Goal: Task Accomplishment & Management: Manage account settings

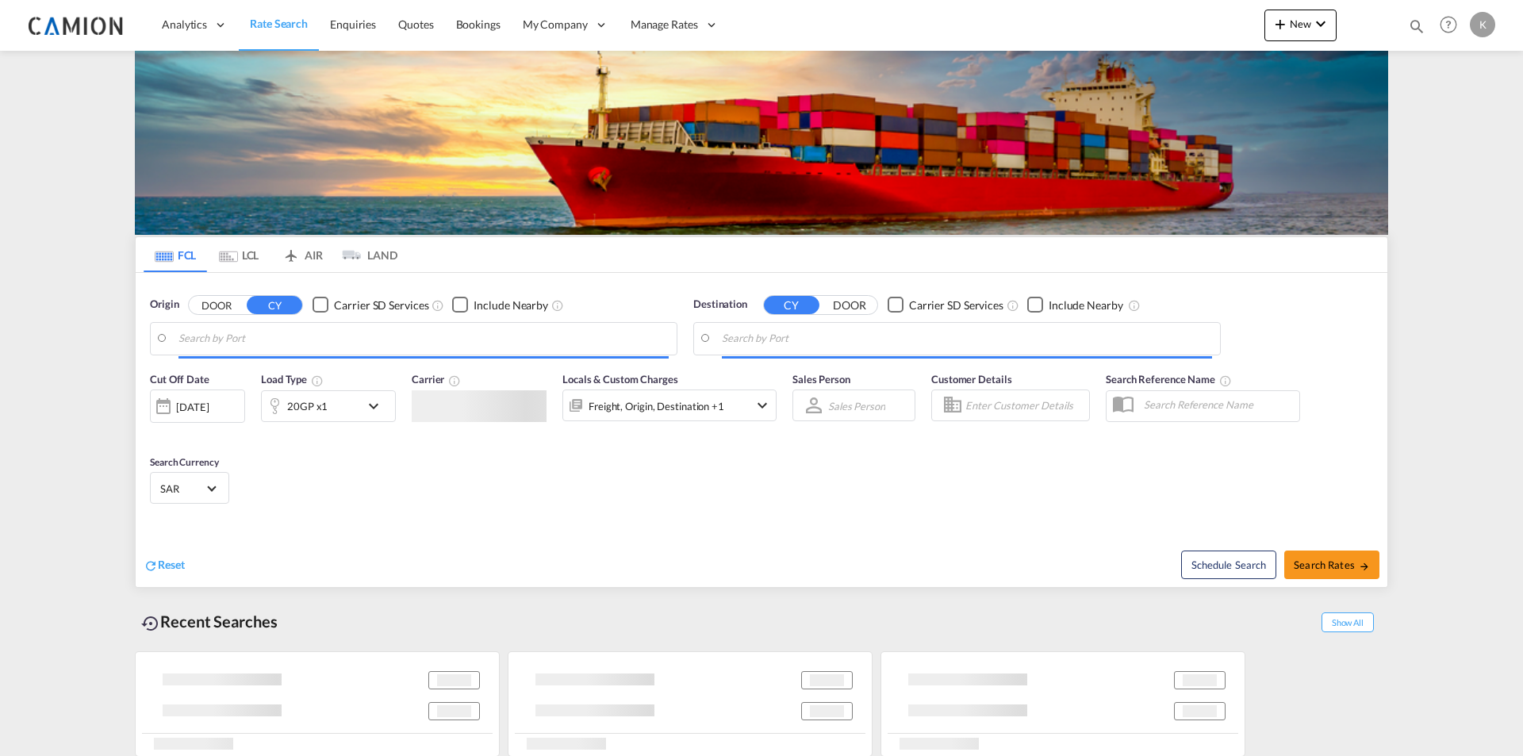
type input "Ad Dammam, SADMM"
type input "Los Angeles, CA, USLAX"
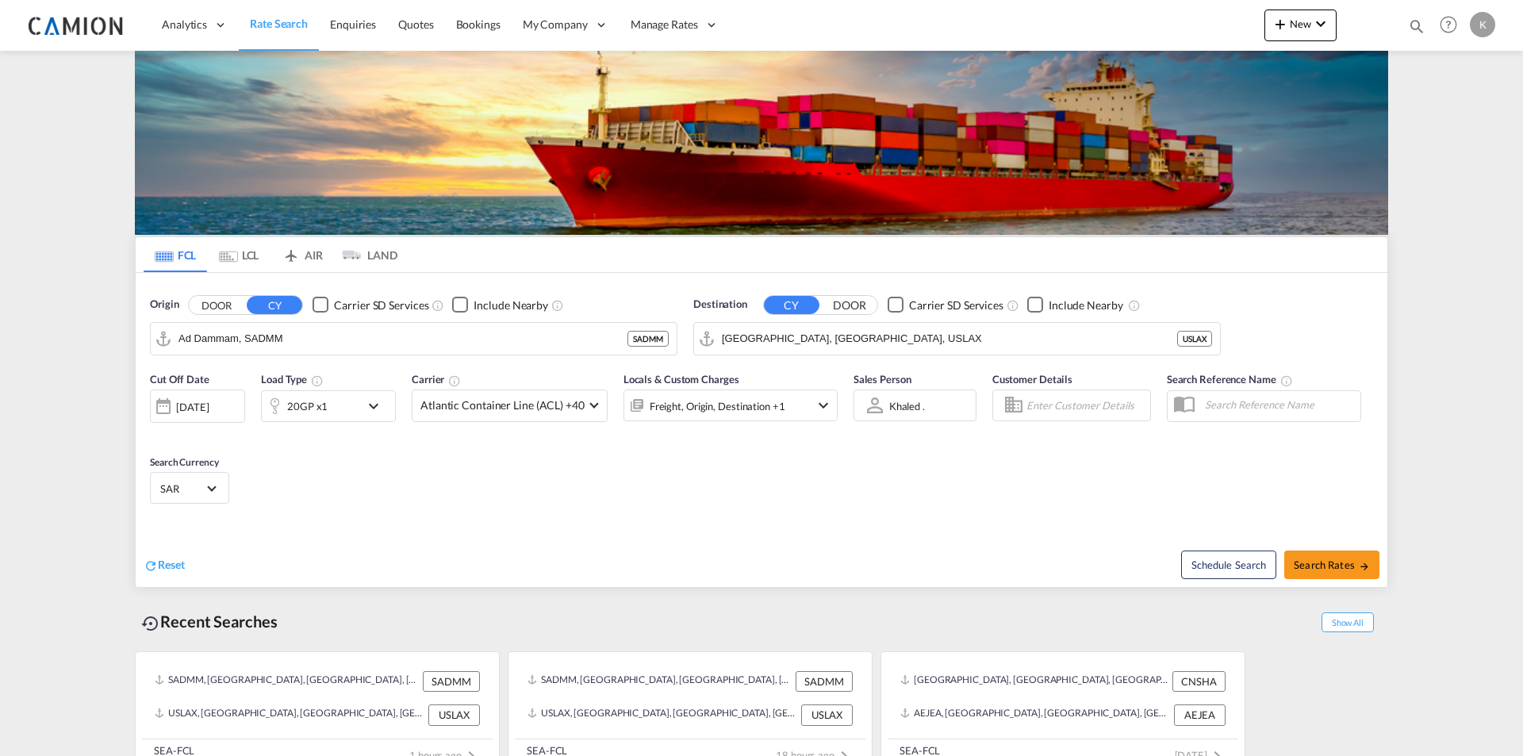
scroll to position [5, 0]
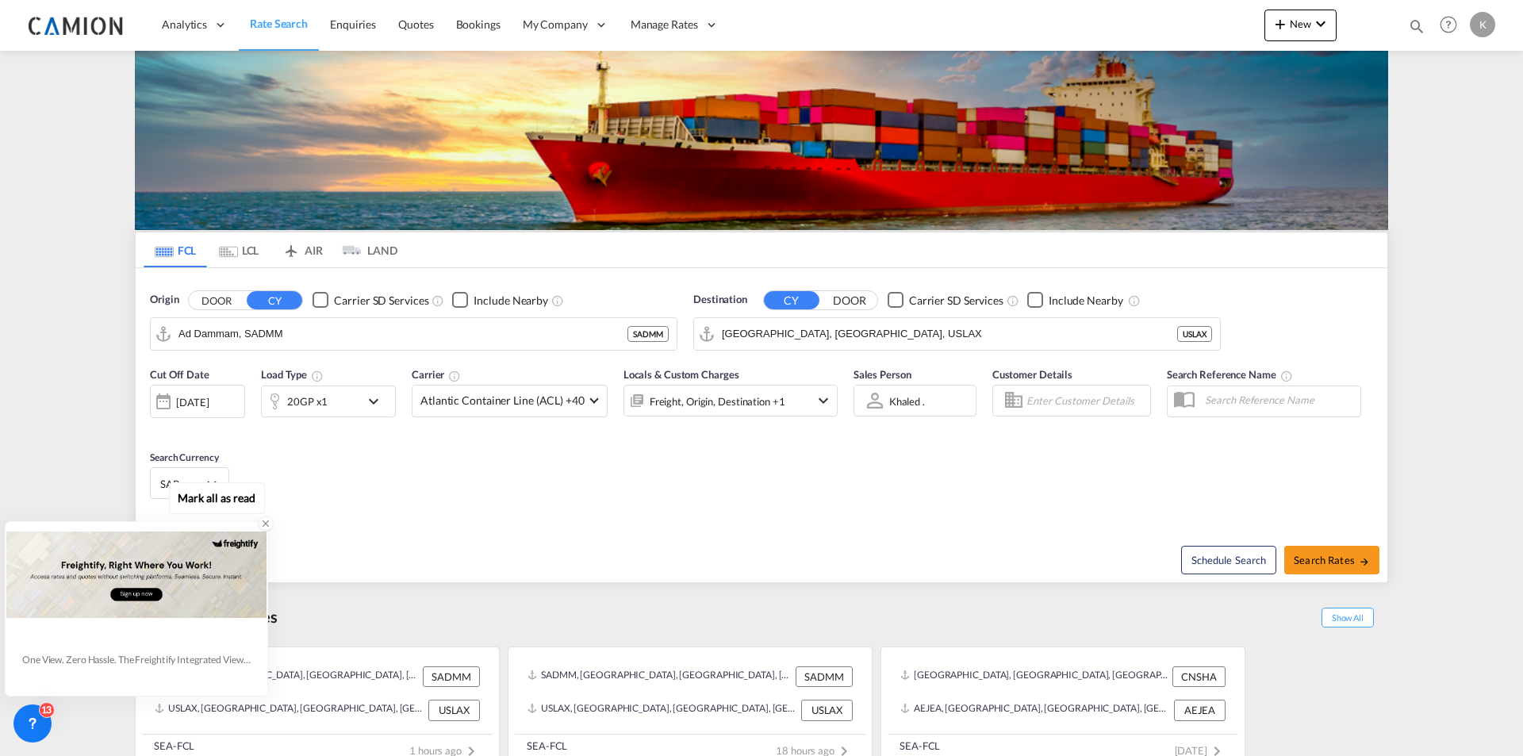
click at [260, 524] on icon at bounding box center [265, 523] width 11 height 11
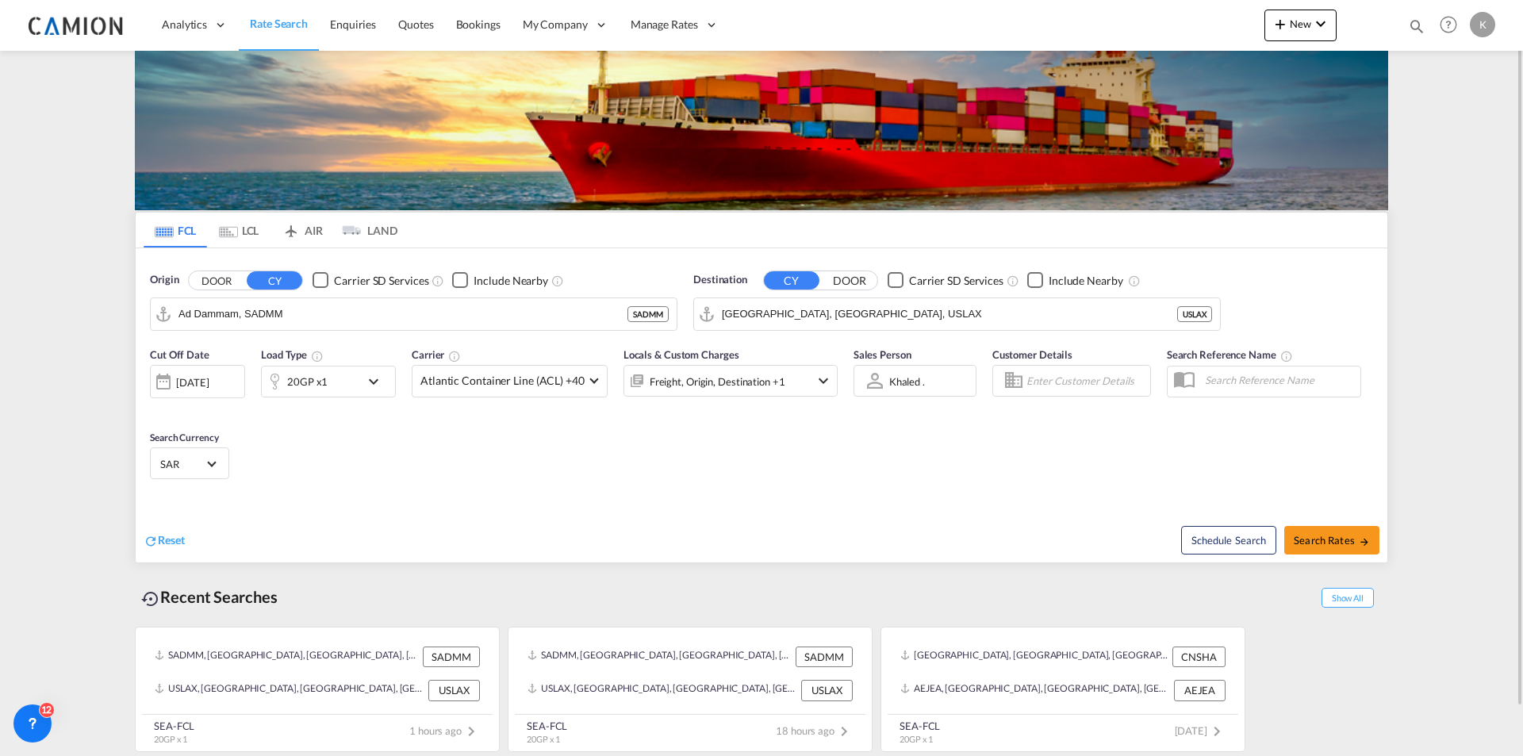
scroll to position [0, 0]
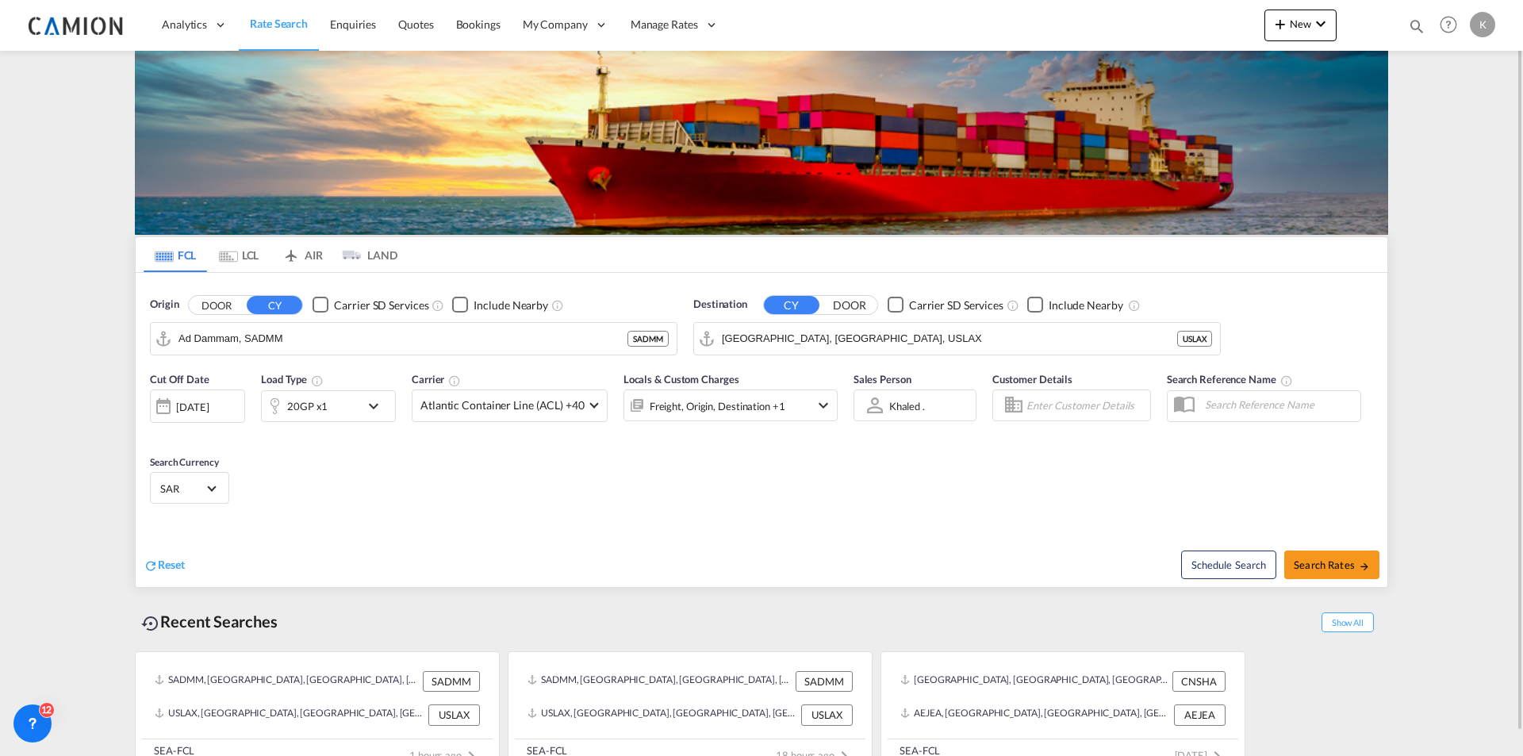
click at [246, 259] on md-tab-item "LCL" at bounding box center [238, 254] width 63 height 35
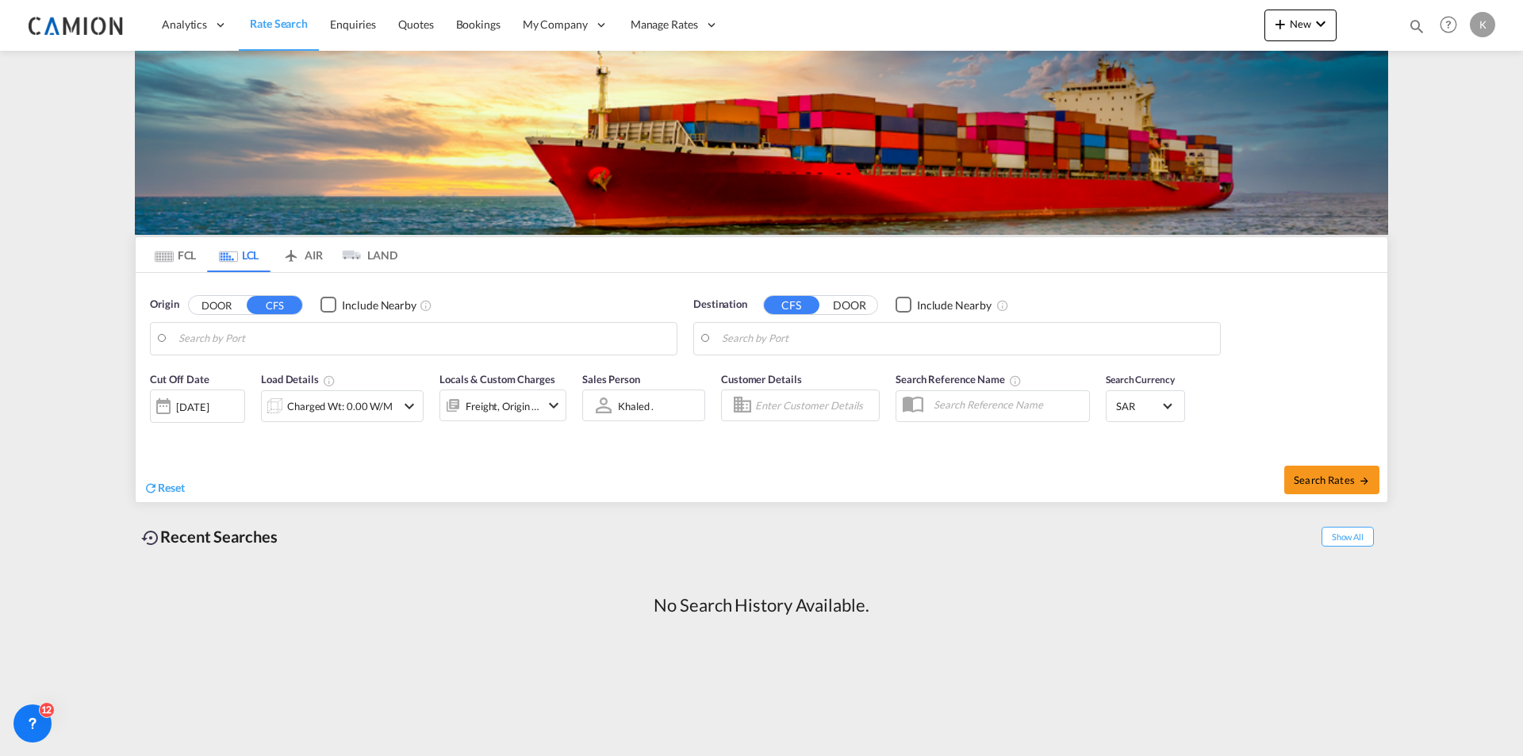
click at [848, 305] on button "DOOR" at bounding box center [850, 305] width 56 height 18
click at [215, 305] on button "DOOR" at bounding box center [217, 305] width 56 height 18
click at [304, 337] on input "Search by Door" at bounding box center [423, 339] width 490 height 24
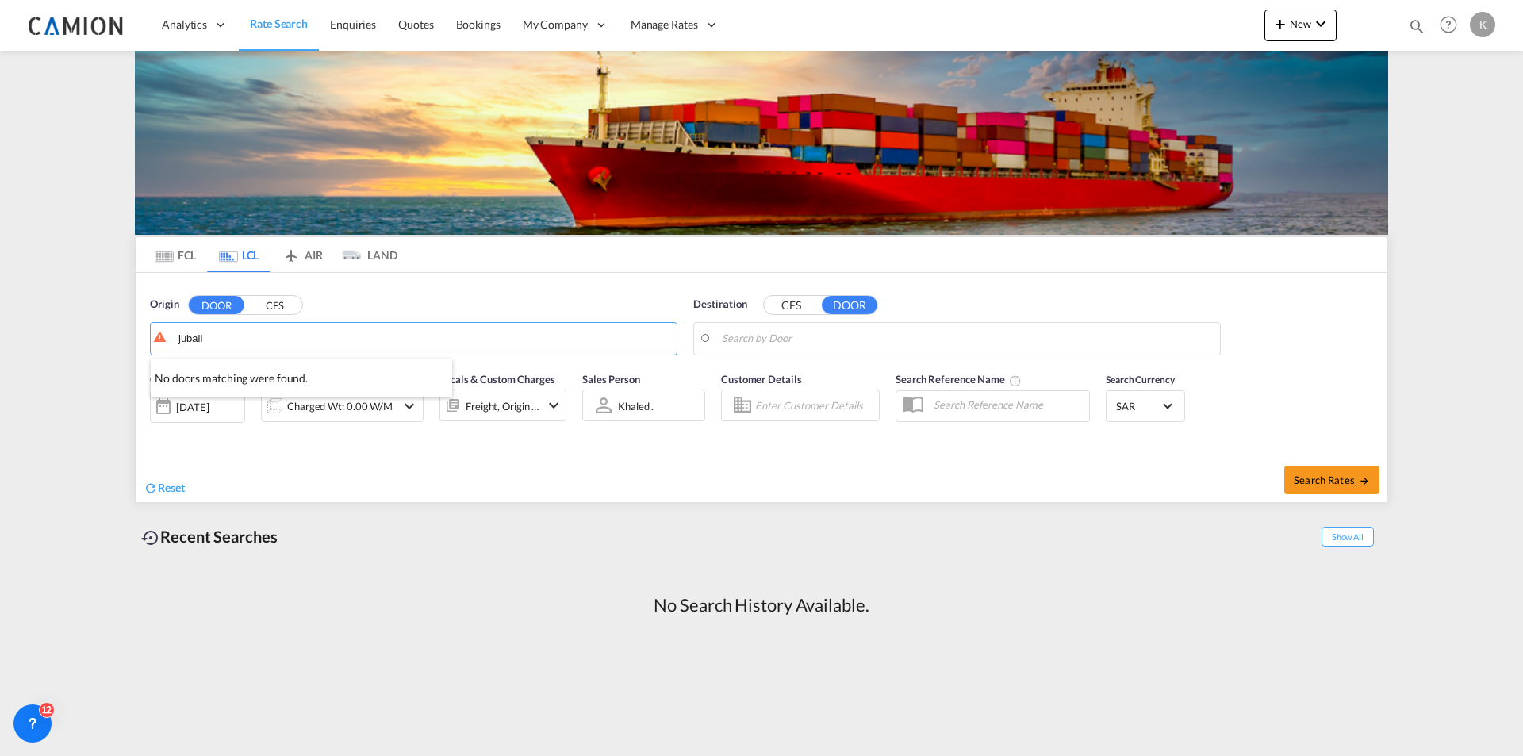
type input "jubail"
click at [304, 336] on input "jubail" at bounding box center [423, 339] width 490 height 24
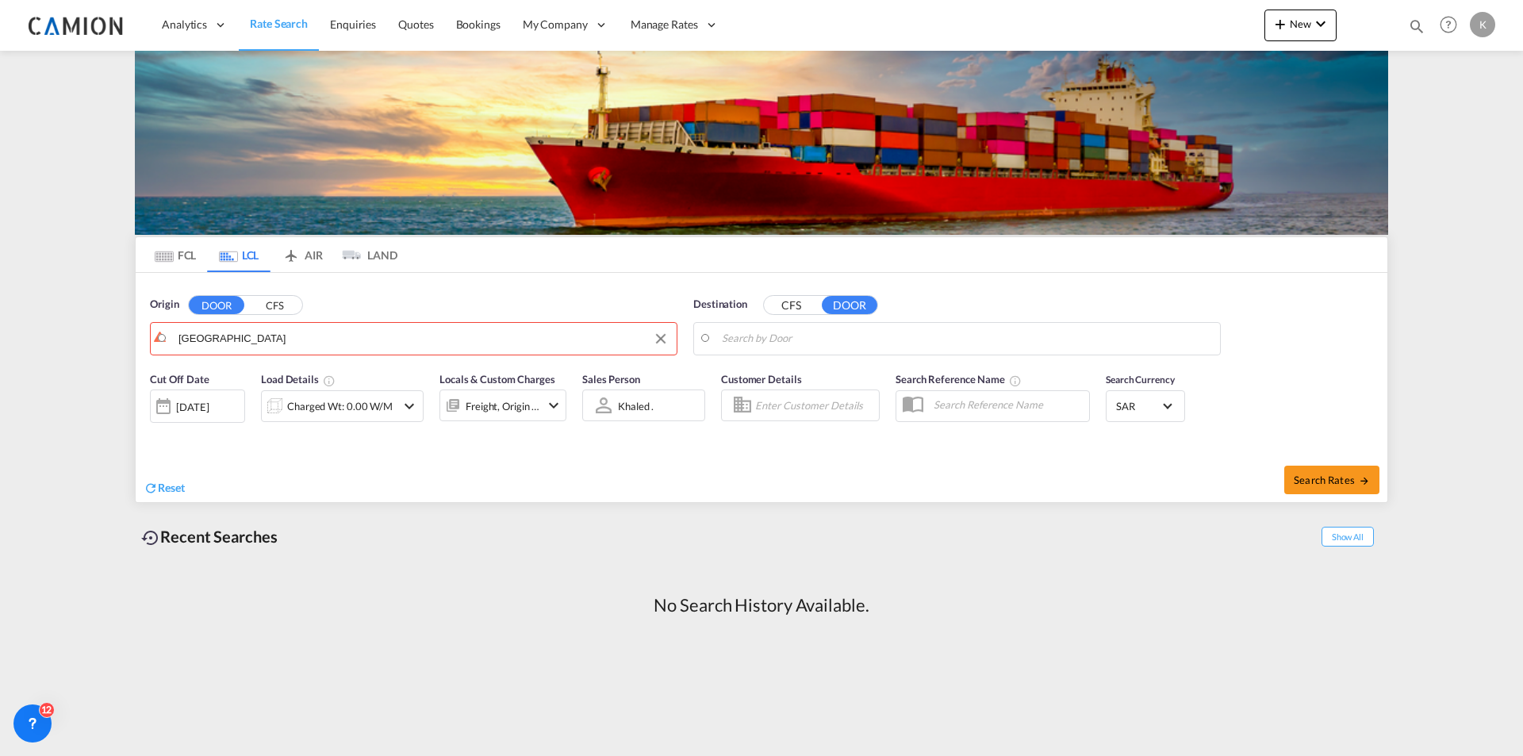
drag, startPoint x: 225, startPoint y: 326, endPoint x: 156, endPoint y: 336, distance: 69.8
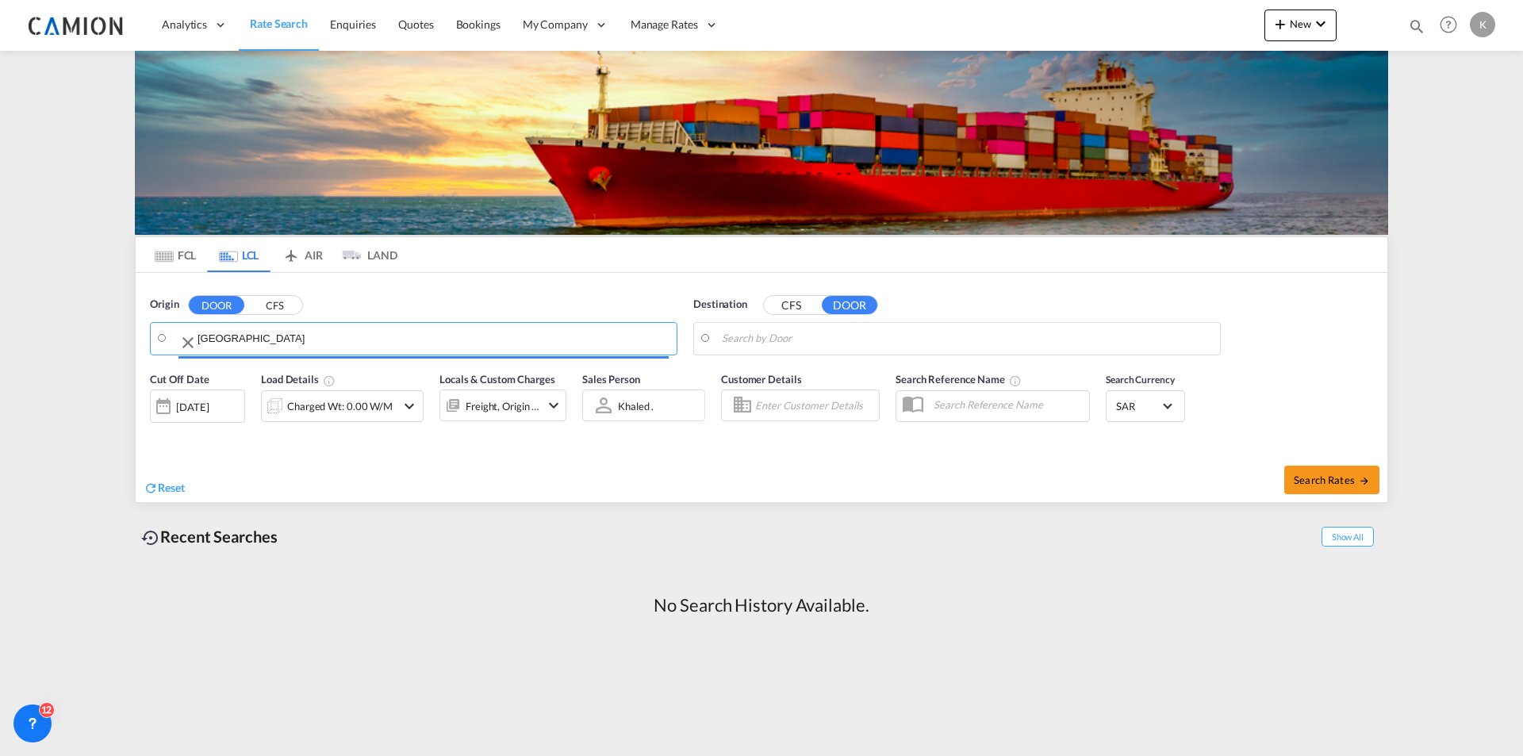
click at [164, 328] on body "Analytics Reports Dashboard Rate Search Enquiries Quotes Bookings" at bounding box center [761, 378] width 1523 height 756
click at [212, 348] on md-icon "Clear Input" at bounding box center [206, 342] width 19 height 19
click at [215, 341] on md-icon "Clear Input" at bounding box center [206, 342] width 19 height 19
click at [216, 341] on input "Jubail city" at bounding box center [442, 339] width 452 height 24
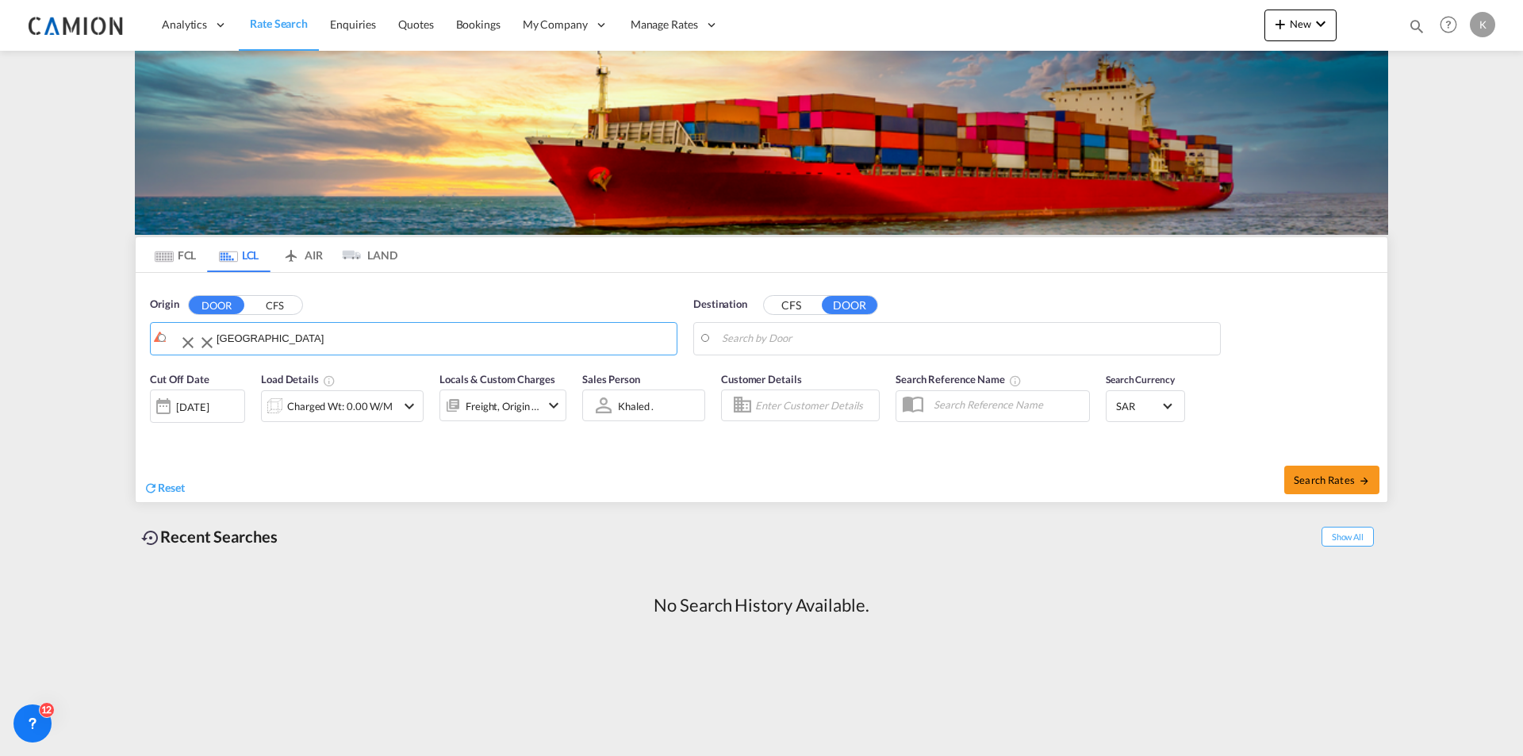
click at [216, 341] on input "Jubail city" at bounding box center [442, 339] width 452 height 24
click at [213, 341] on input "Jubail city" at bounding box center [423, 339] width 490 height 24
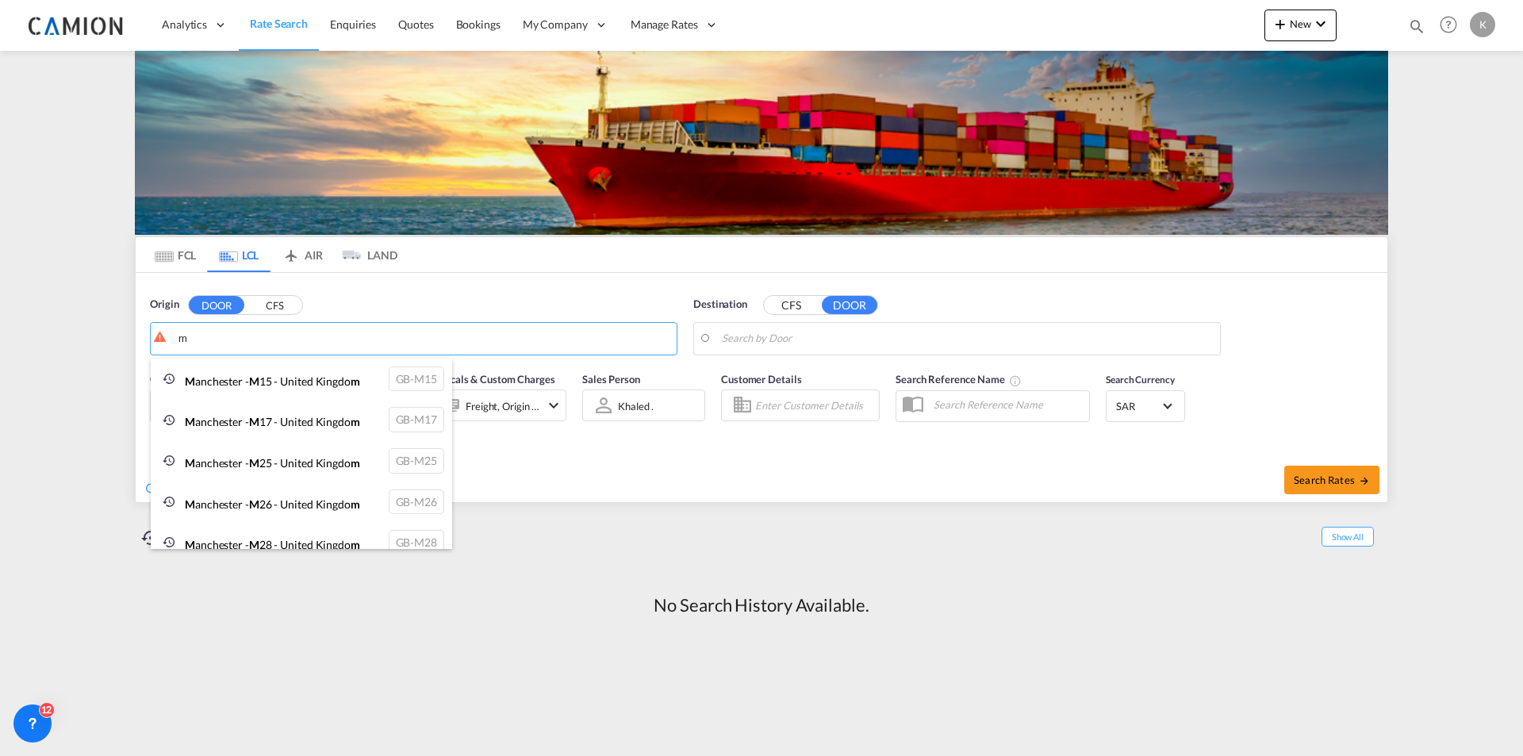
type input "m"
drag, startPoint x: 205, startPoint y: 335, endPoint x: 161, endPoint y: 330, distance: 44.7
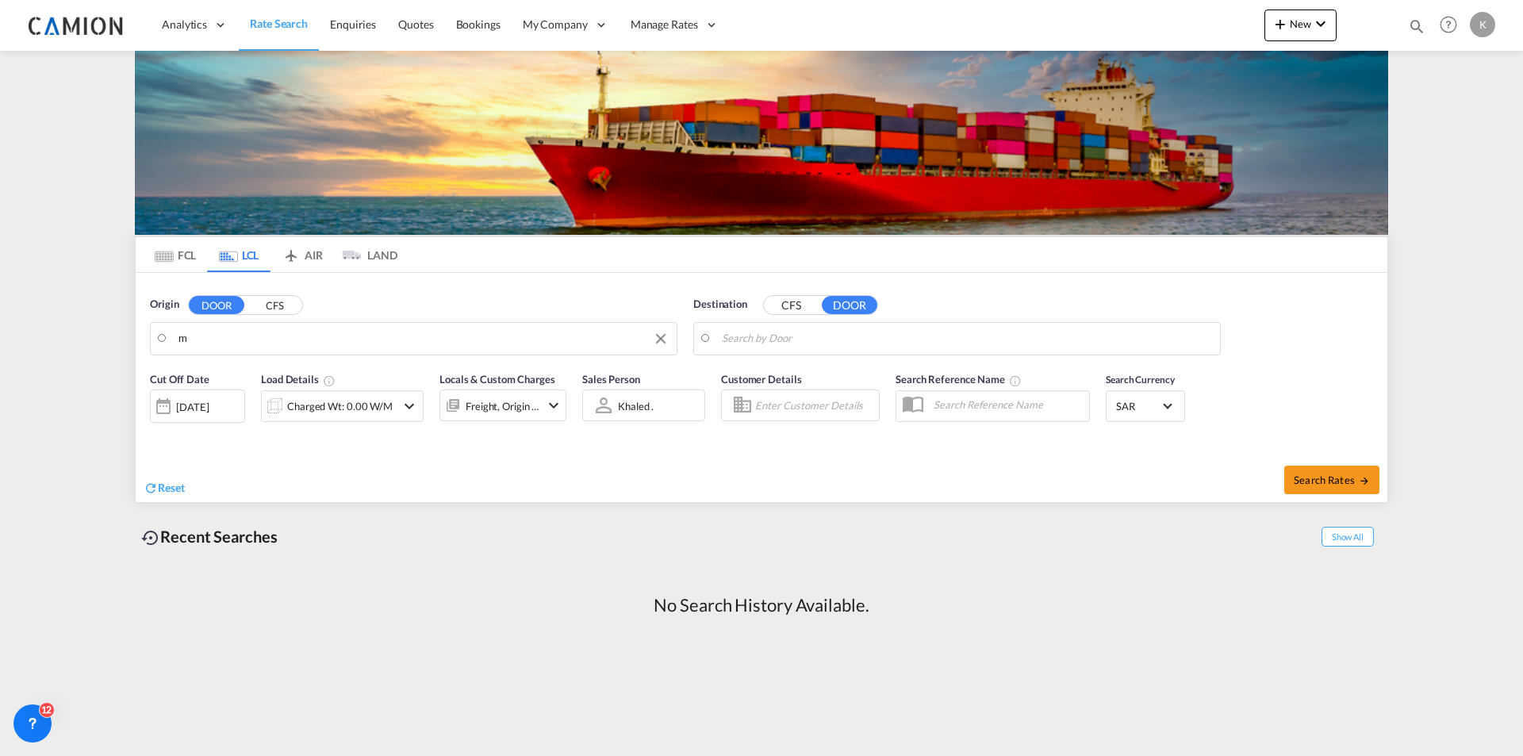
click at [193, 339] on body "Analytics Reports Dashboard Rate Search Enquiries Quotes Bookings" at bounding box center [761, 378] width 1523 height 756
click at [281, 308] on button "CFS" at bounding box center [275, 305] width 56 height 18
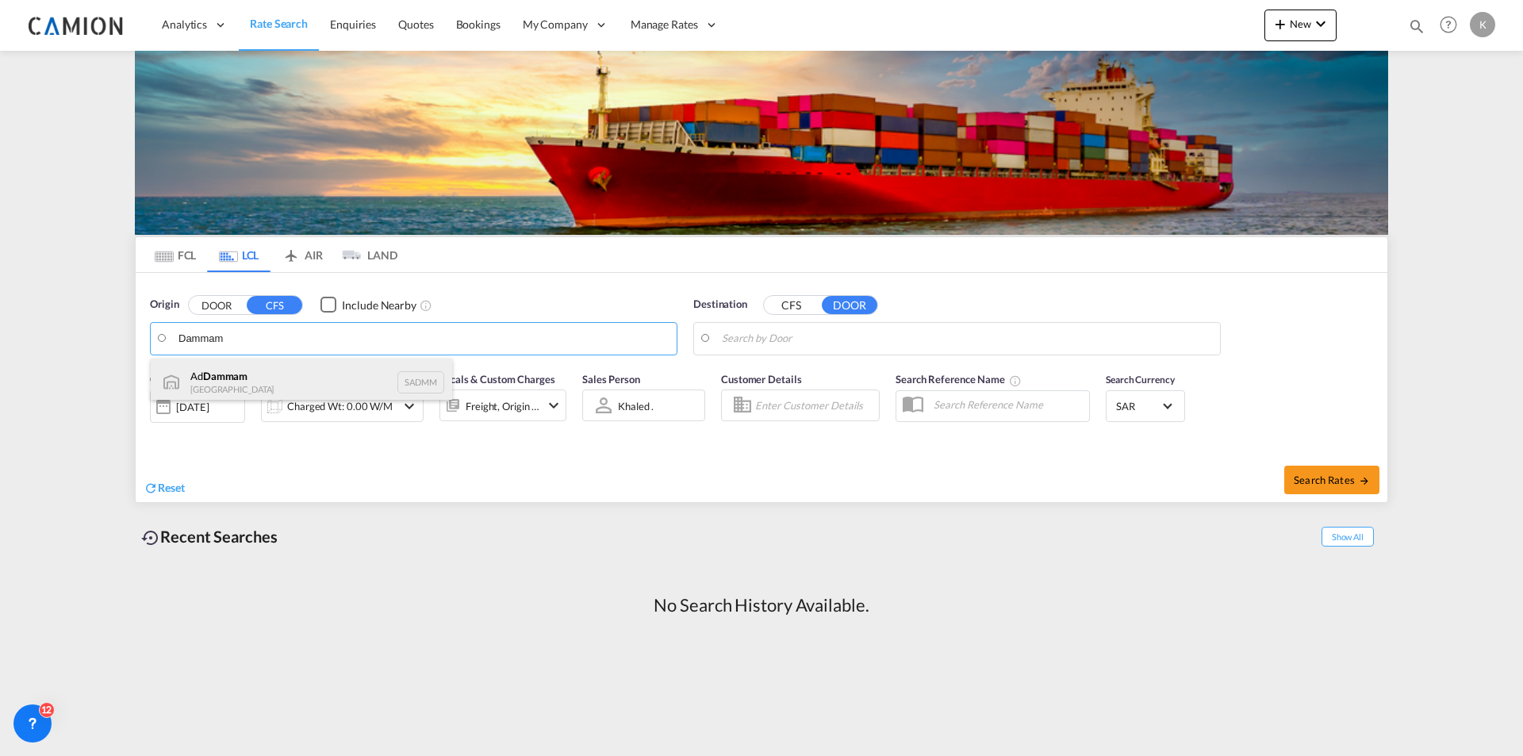
click at [273, 379] on div "Ad Dammam Saudi Arabia SADMM" at bounding box center [301, 382] width 301 height 48
type input "Ad Dammam, SADMM"
click at [279, 447] on div "Cut Off Date 08 Oct 2025 08/10/2025 Load Details Charged Wt: 0.00 W/M Locals & …" at bounding box center [761, 406] width 1251 height 86
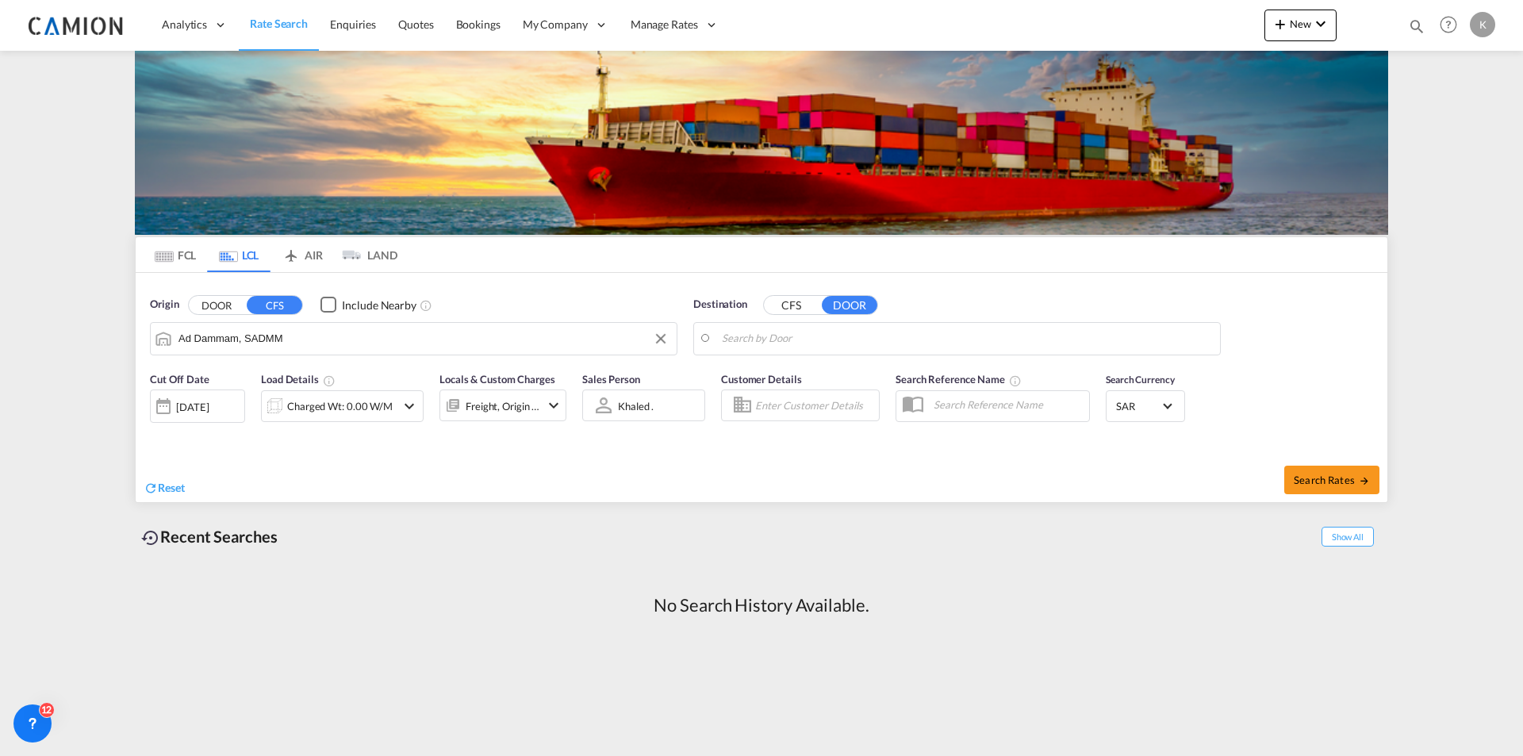
click at [731, 336] on input "Search by Door" at bounding box center [967, 339] width 490 height 24
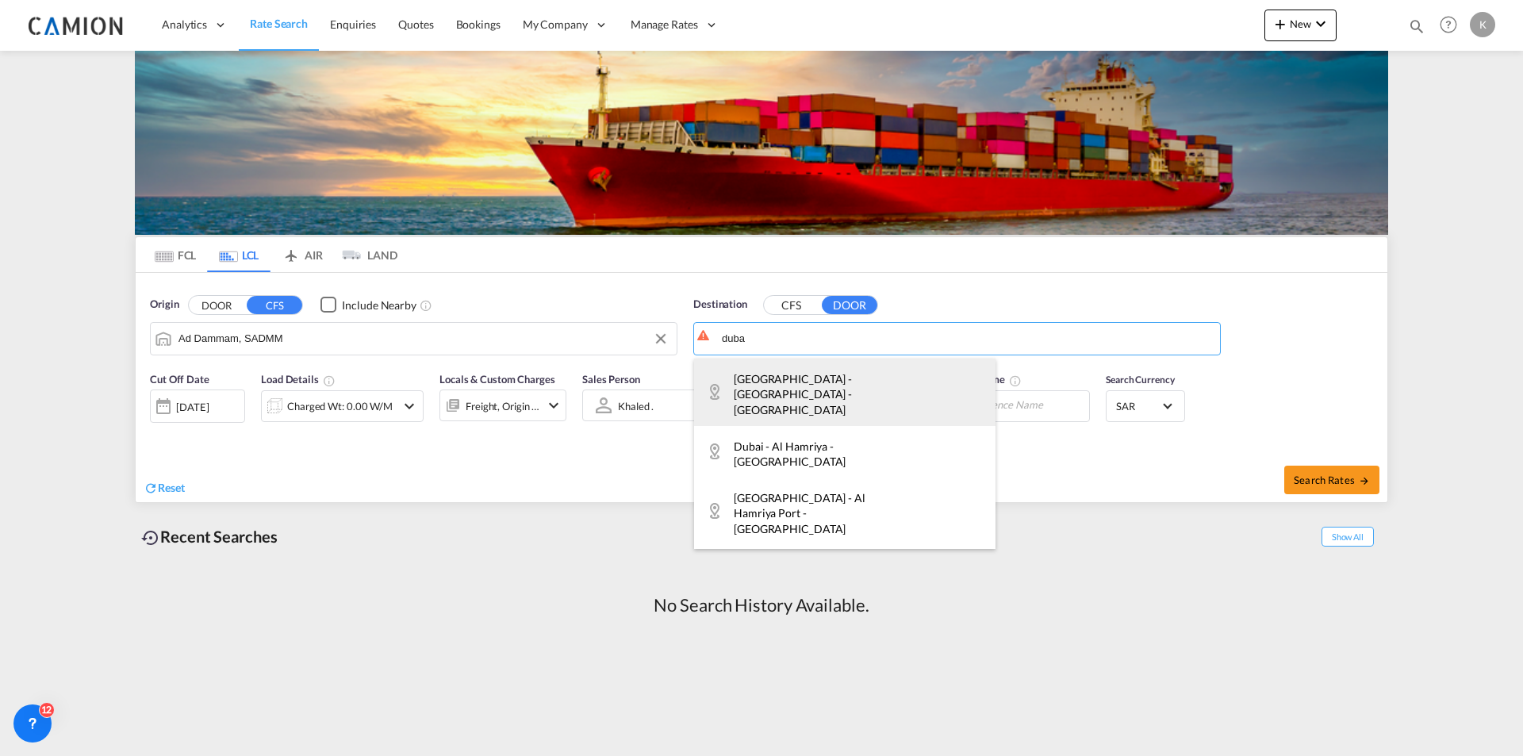
click at [806, 382] on div "Dubai - Al Baraha - UAE AE-" at bounding box center [844, 391] width 301 height 67
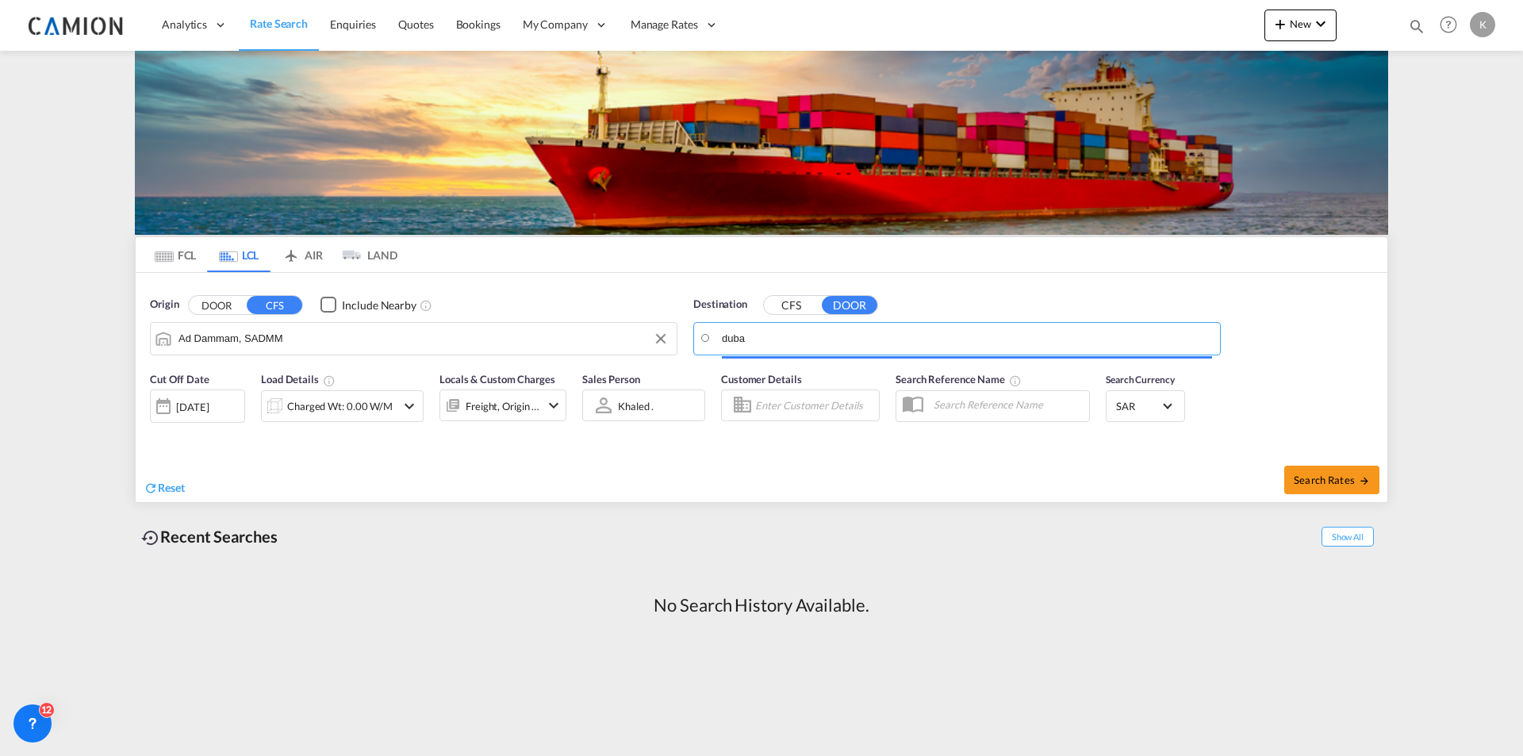
type input "Dubai - Al Baraha - UAE"
click at [829, 438] on div "Customer Details" at bounding box center [800, 402] width 174 height 79
click at [465, 406] on div at bounding box center [452, 405] width 25 height 32
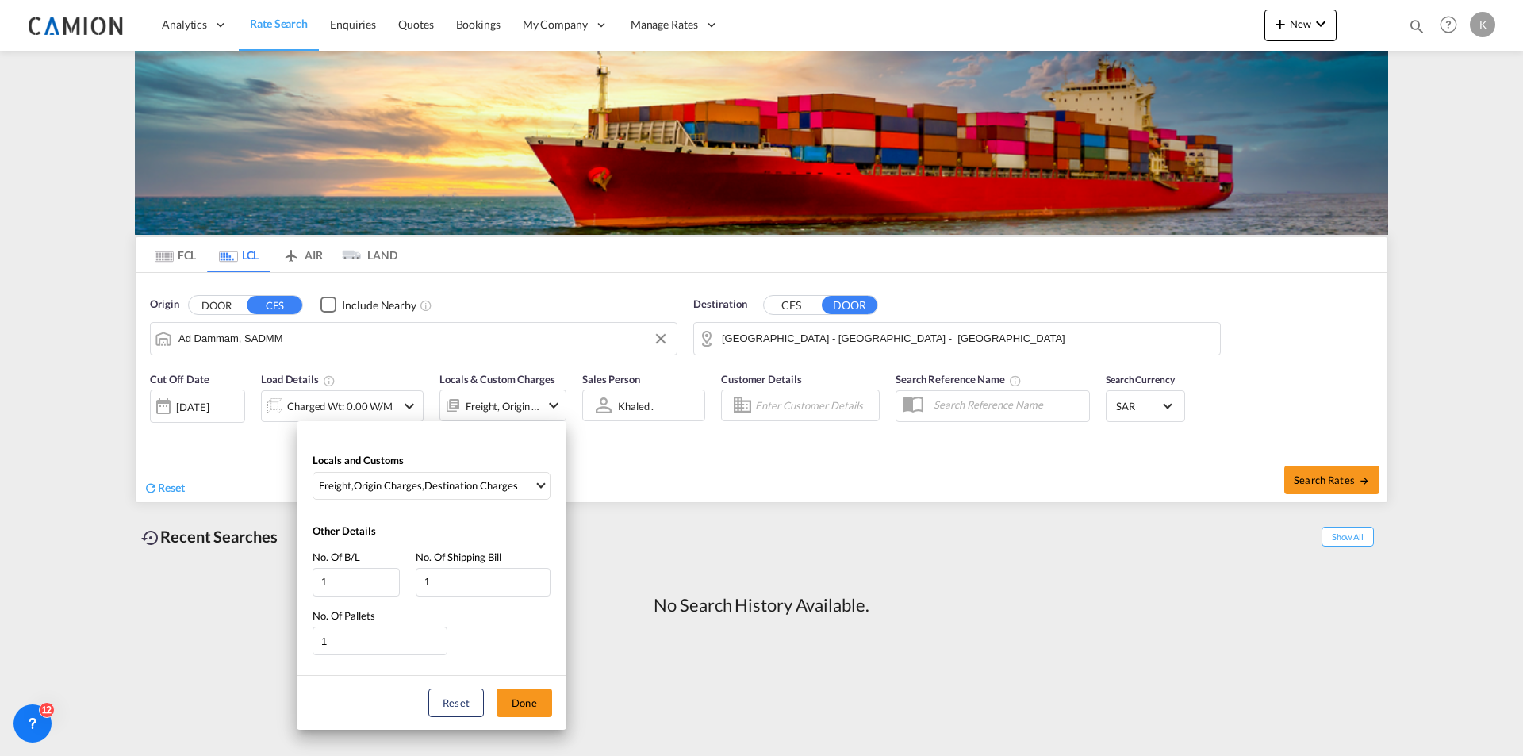
click at [615, 466] on div "Locals and Customs Freight , Origin Charges , Destination Charges Clear All Sel…" at bounding box center [761, 378] width 1523 height 756
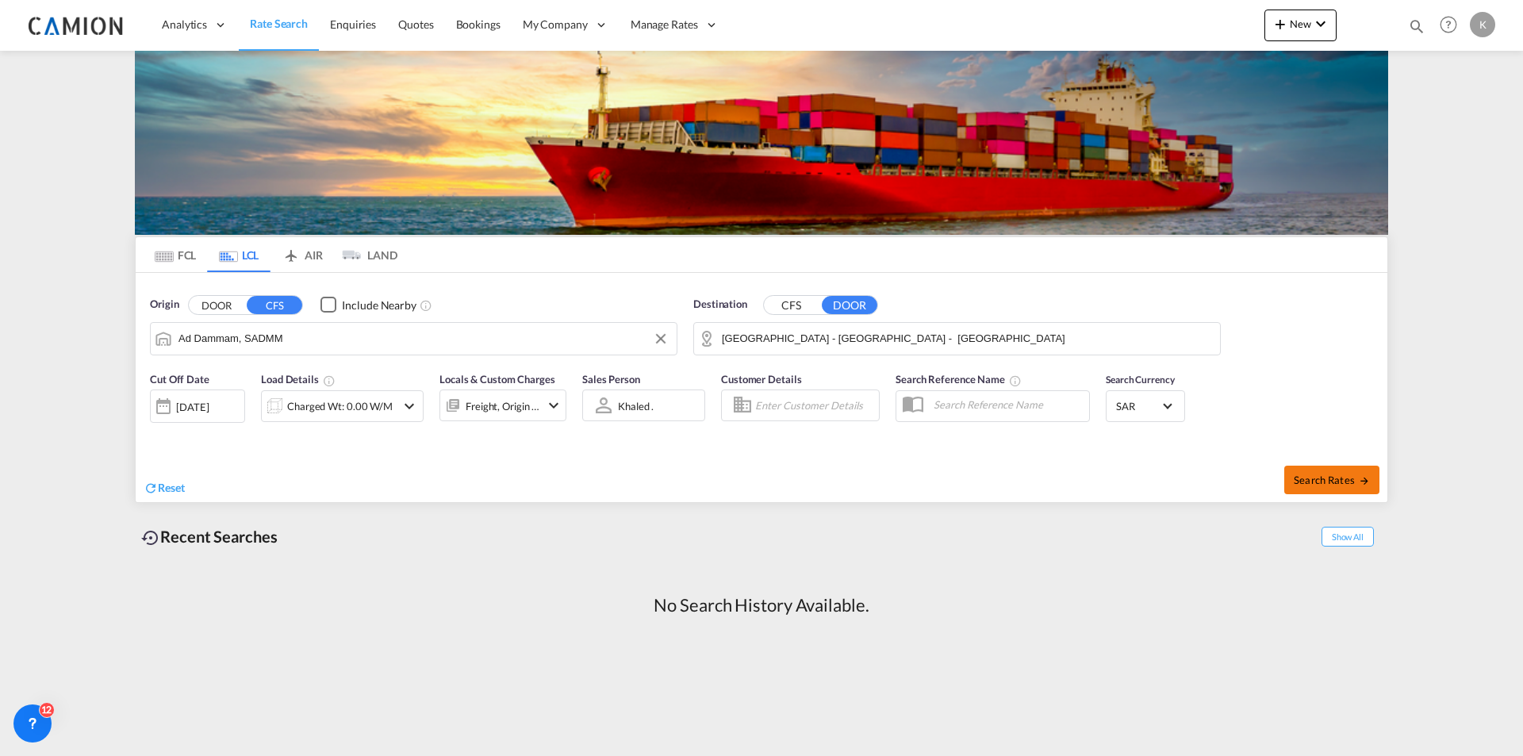
click at [1309, 469] on button "Search Rates" at bounding box center [1331, 479] width 95 height 29
click at [367, 391] on div "Charged Wt: 0.00 W/M" at bounding box center [342, 406] width 163 height 32
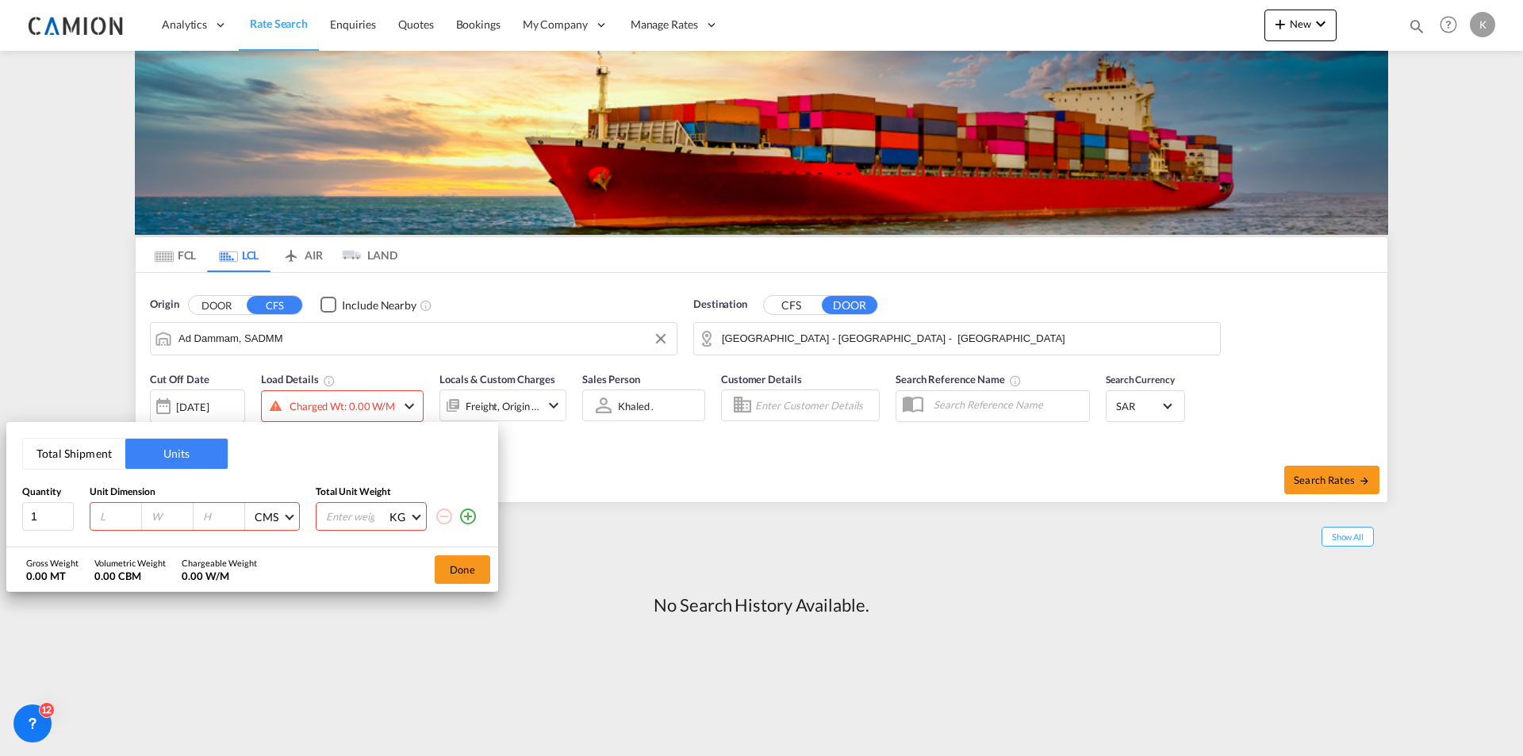
click at [534, 473] on div "Total Shipment Units Quantity Unit Dimension Total Unit Weight 1 CMS CMS Inches…" at bounding box center [761, 378] width 1523 height 756
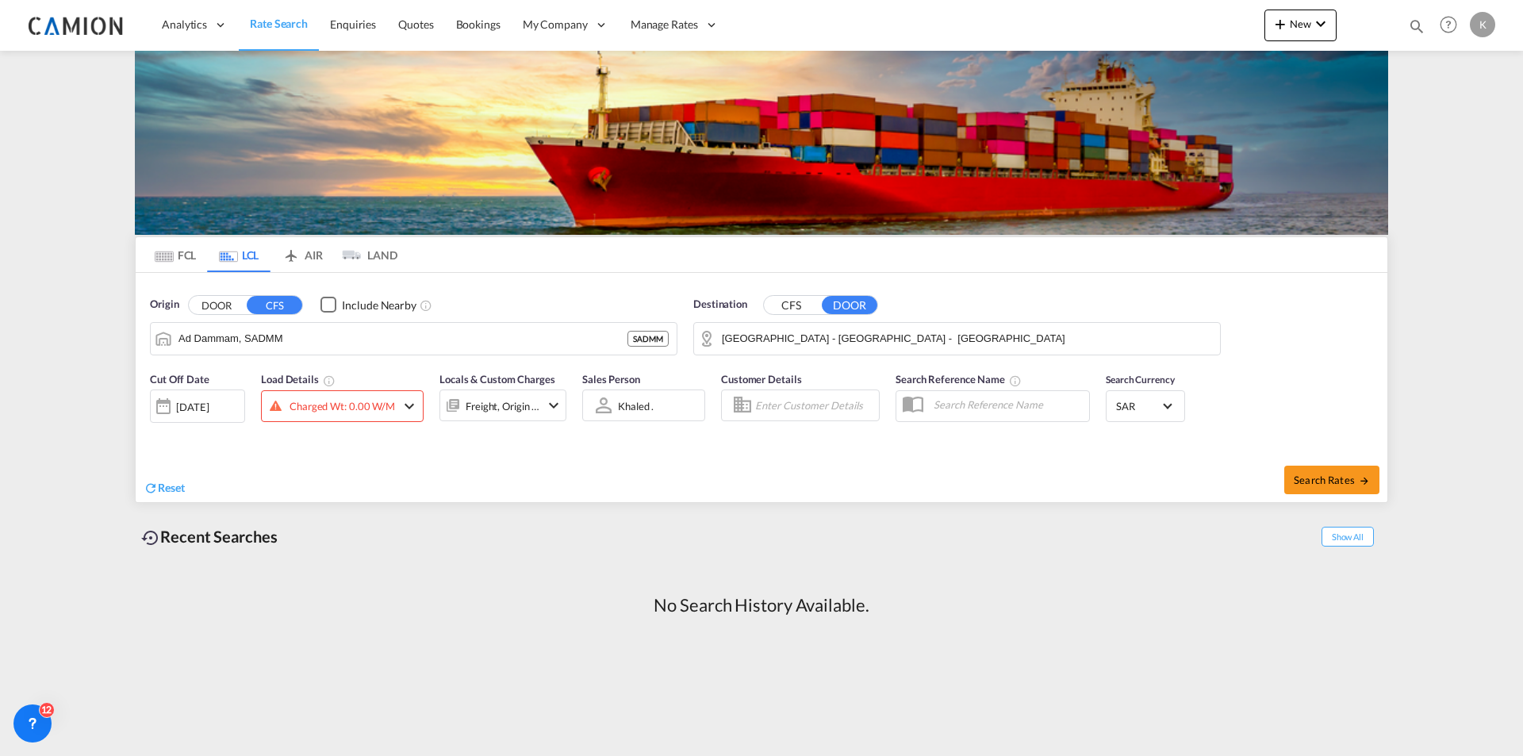
click at [179, 251] on md-tab-item "FCL" at bounding box center [175, 254] width 63 height 35
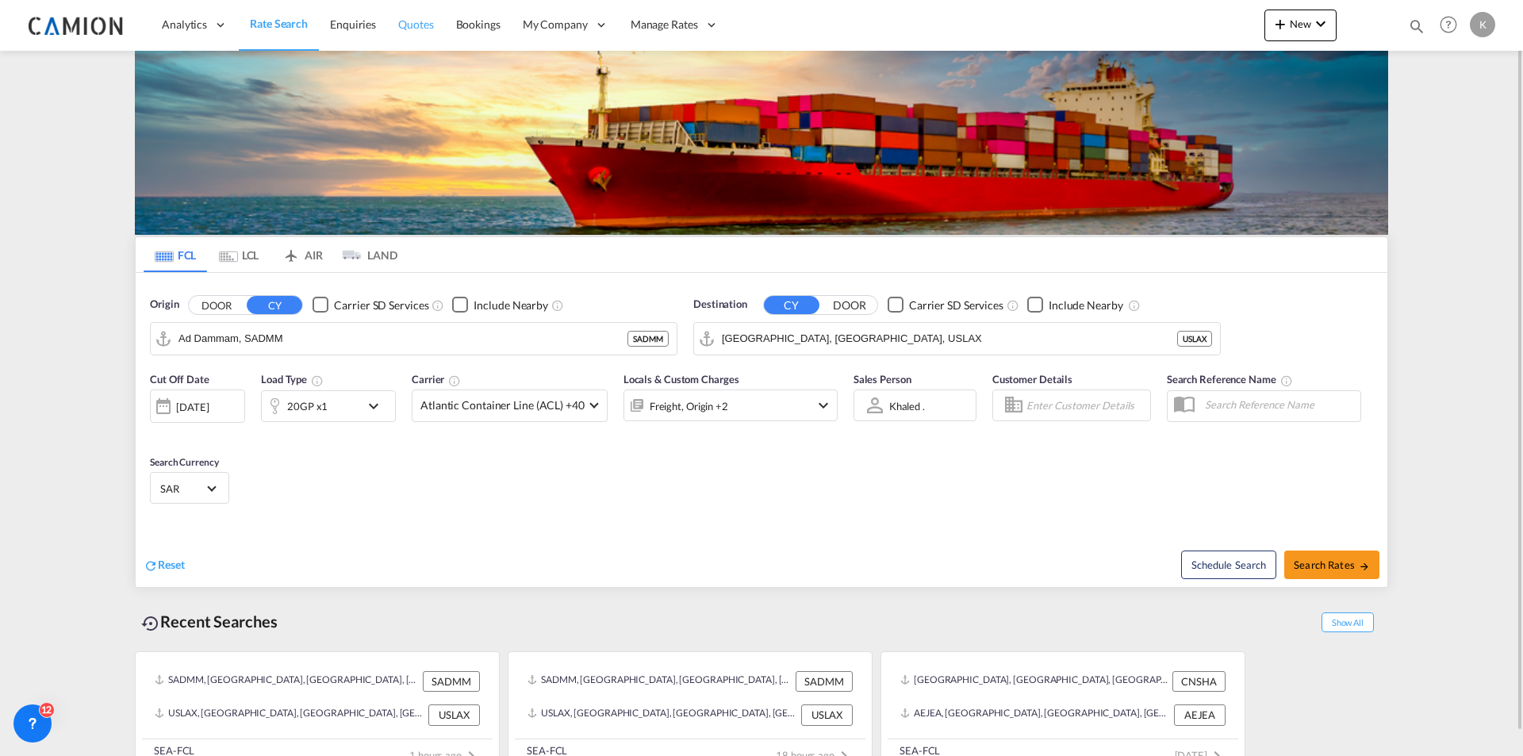
click at [404, 23] on span "Quotes" at bounding box center [415, 23] width 35 height 13
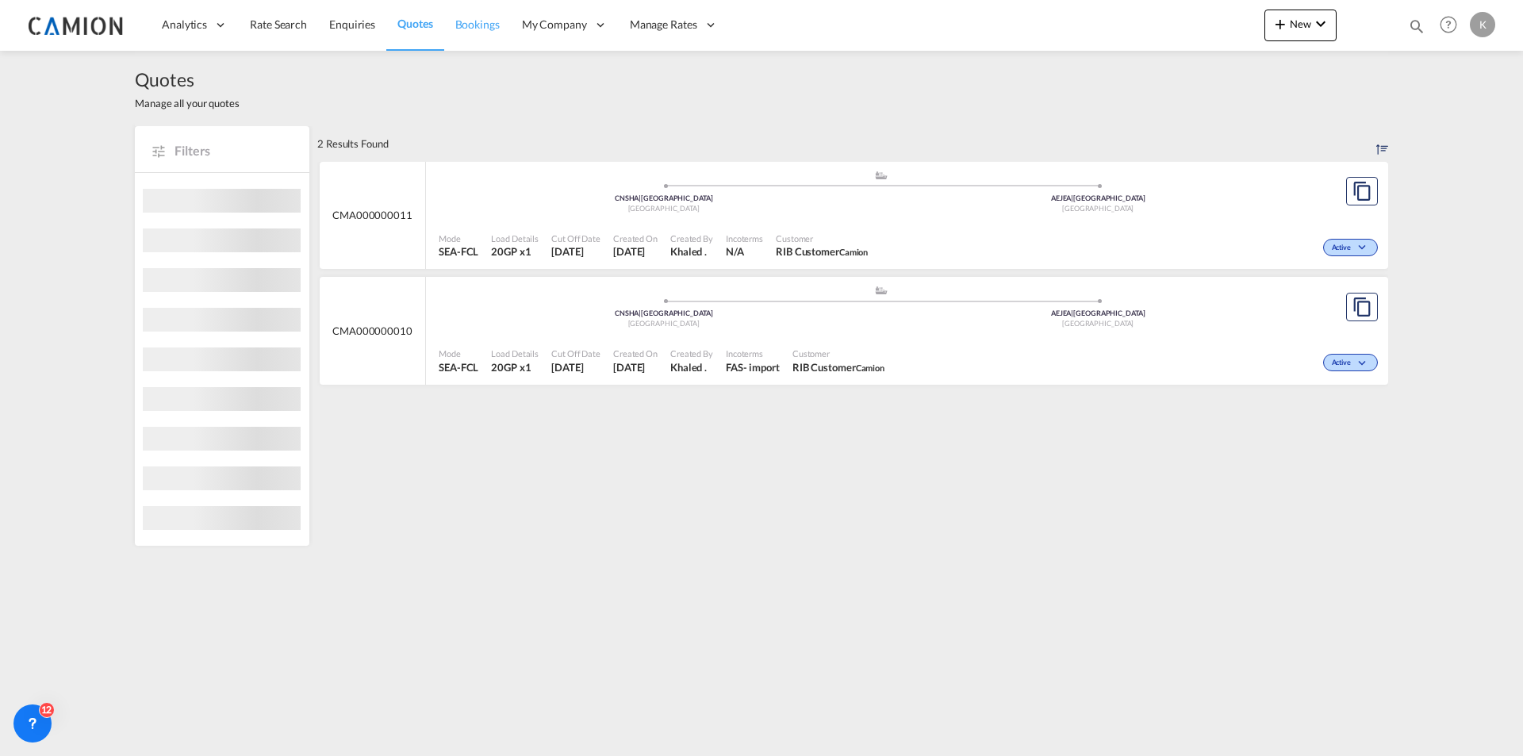
click at [473, 29] on span "Bookings" at bounding box center [477, 23] width 44 height 13
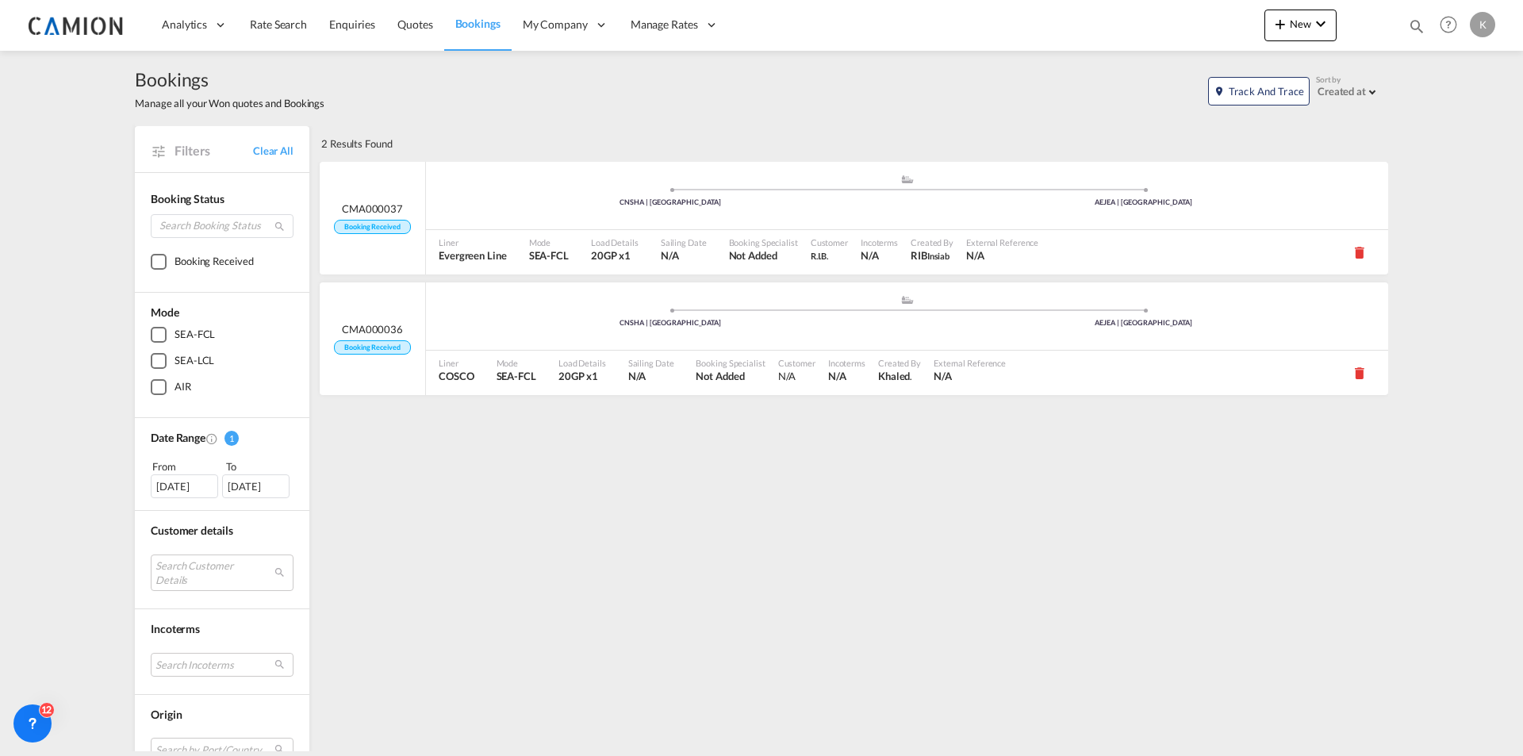
click at [460, 515] on div "2 Results Found .a{fill:#3f3d56;}.b,.l,.r,.t{fill:#fff;}.c{fill:#cecece;}.d{fil…" at bounding box center [852, 583] width 1071 height 915
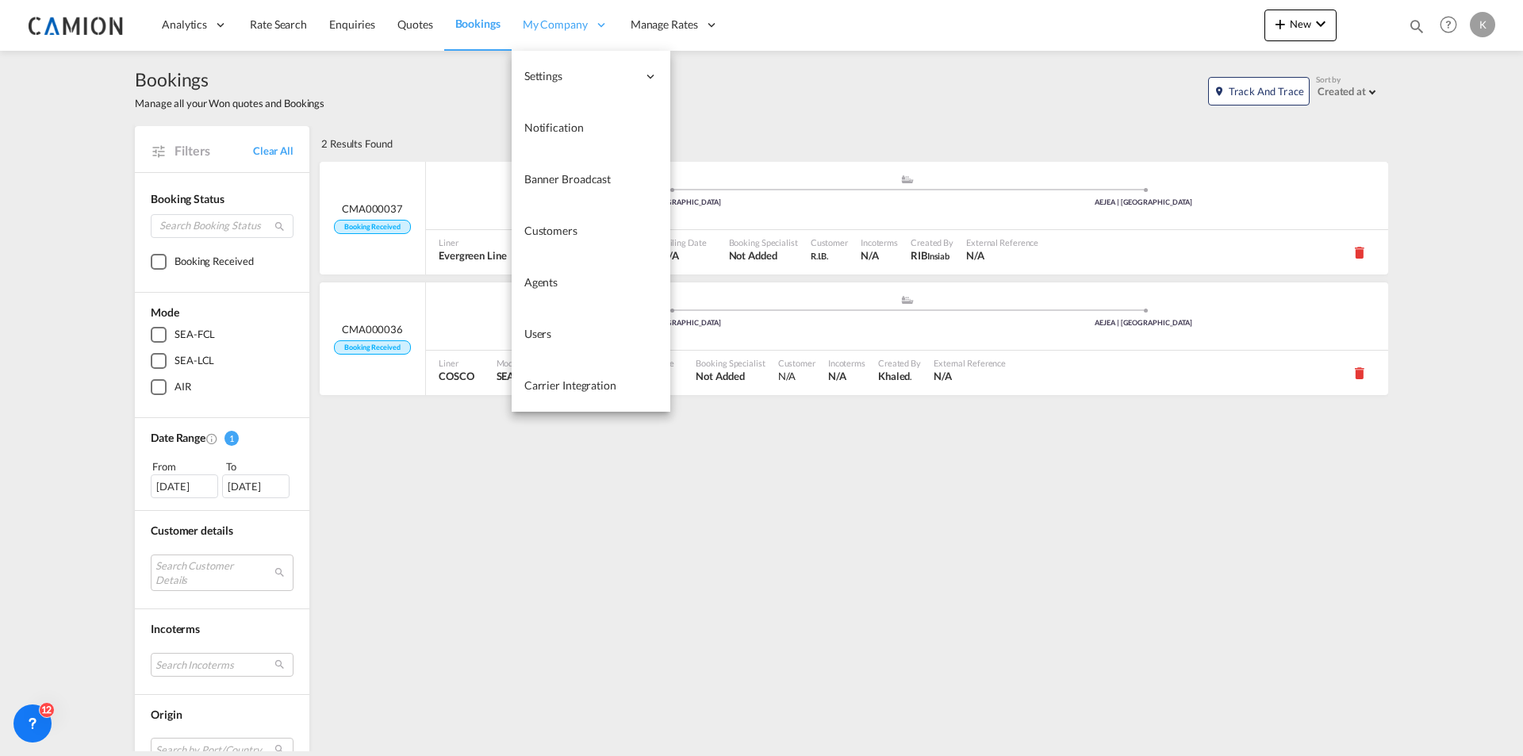
click at [583, 32] on span "My Company" at bounding box center [555, 25] width 65 height 16
click at [594, 229] on link "Customers" at bounding box center [590, 231] width 159 height 52
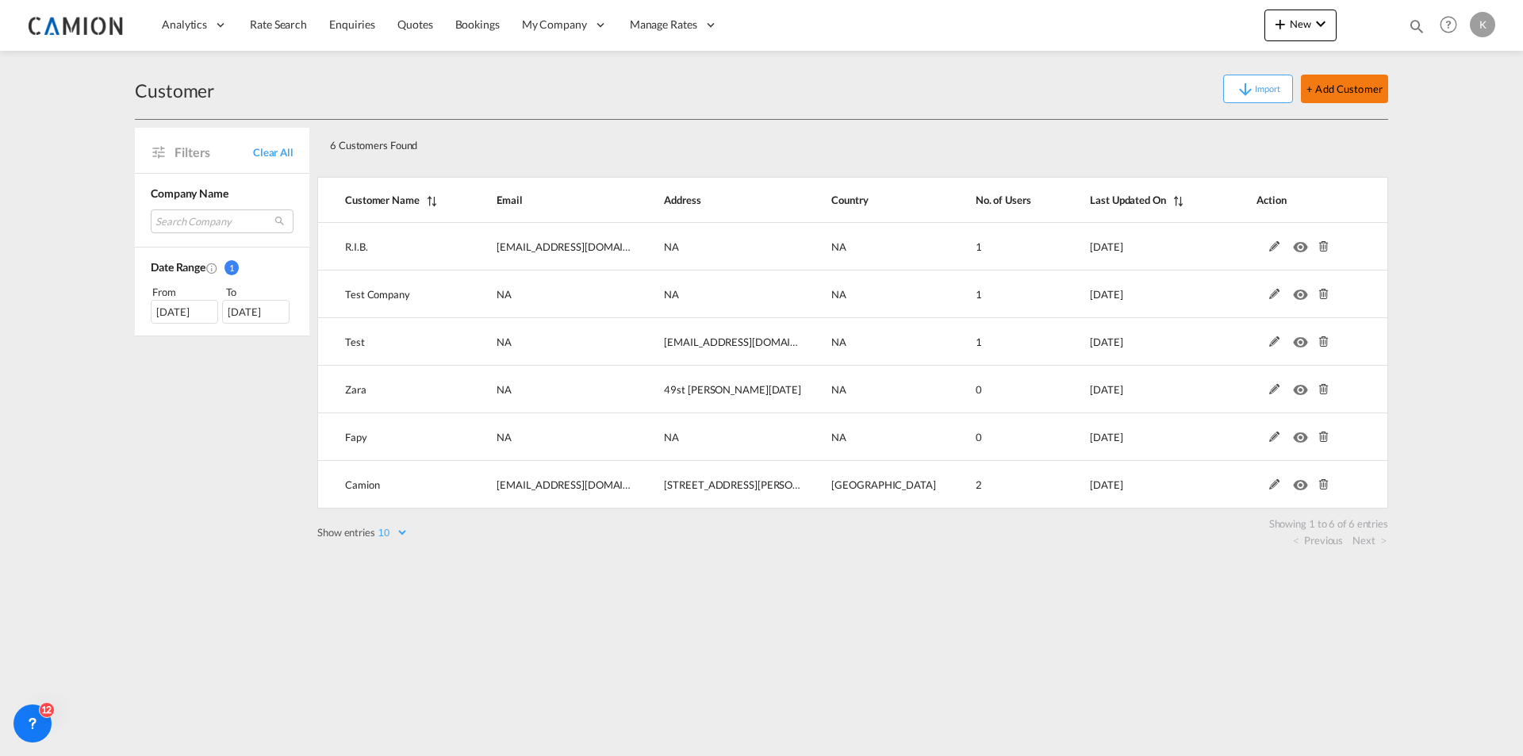
click at [1368, 82] on button "+ Add Customer" at bounding box center [1343, 89] width 87 height 29
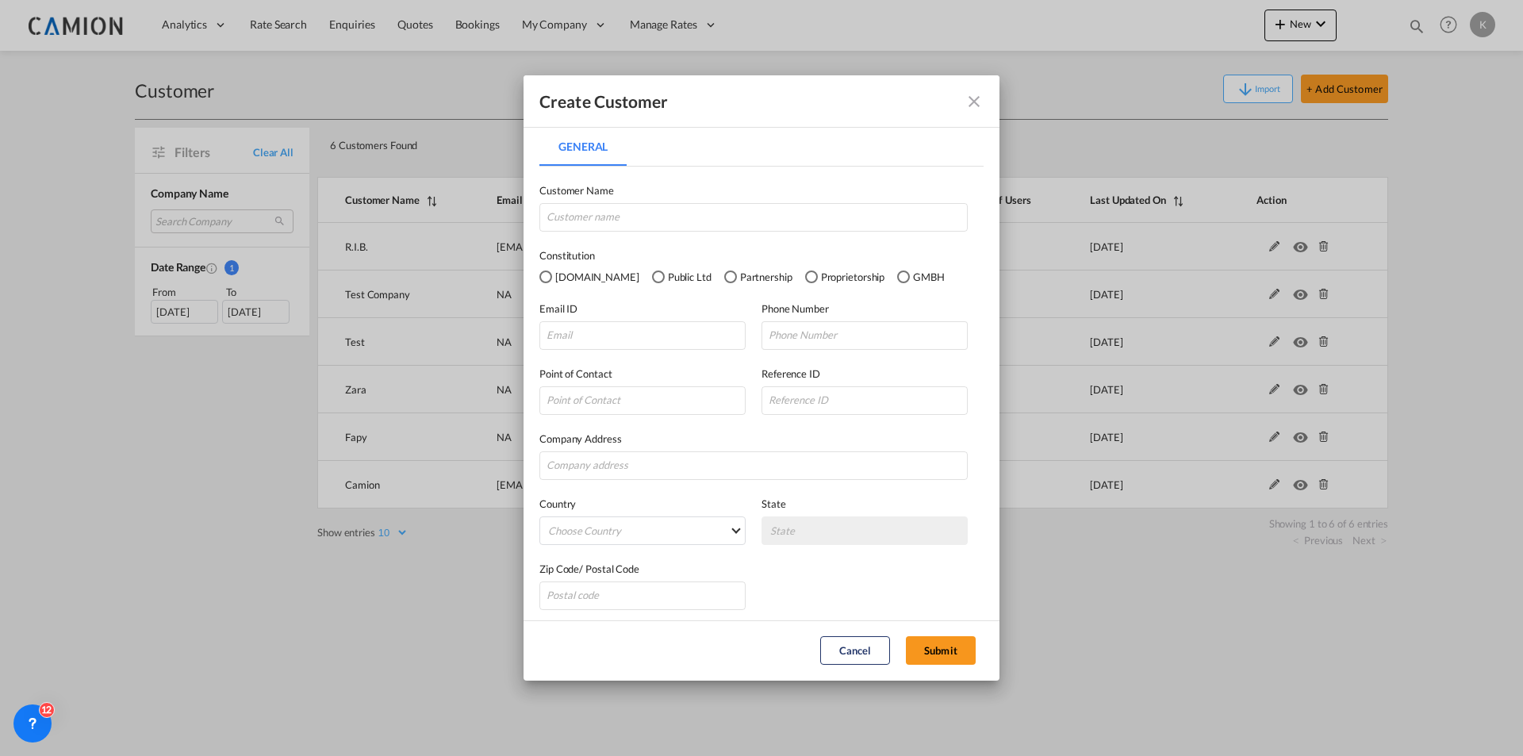
scroll to position [6, 0]
click at [621, 519] on md-select "Choose Country Afghanistan Albania Algeria American Samoa Andorra Angola Anguil…" at bounding box center [642, 525] width 206 height 29
click at [811, 481] on md-backdrop at bounding box center [761, 378] width 1523 height 756
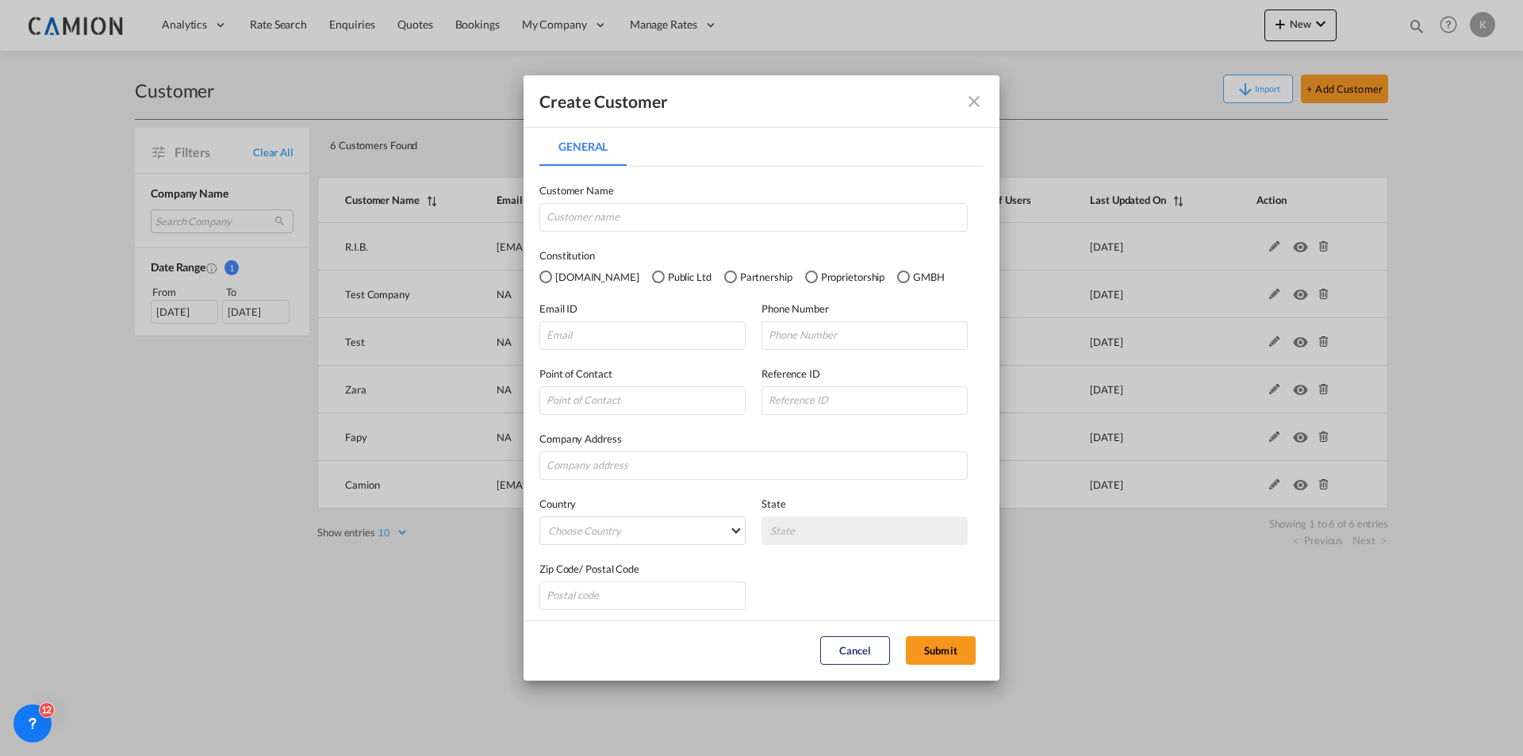
click at [971, 96] on md-icon "icon-close fg-AAA8AD" at bounding box center [973, 101] width 19 height 19
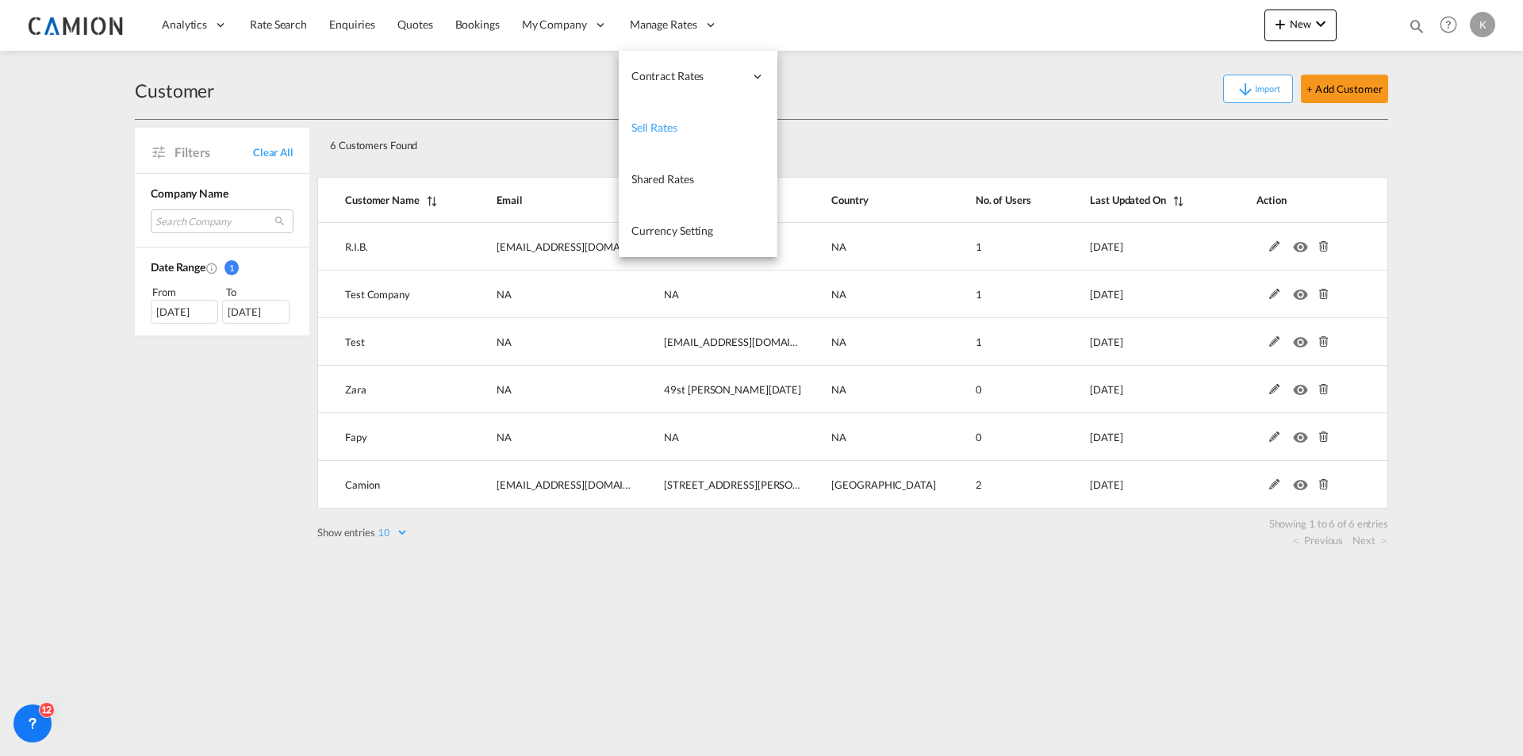
click at [684, 128] on link "Sell Rates" at bounding box center [698, 128] width 159 height 52
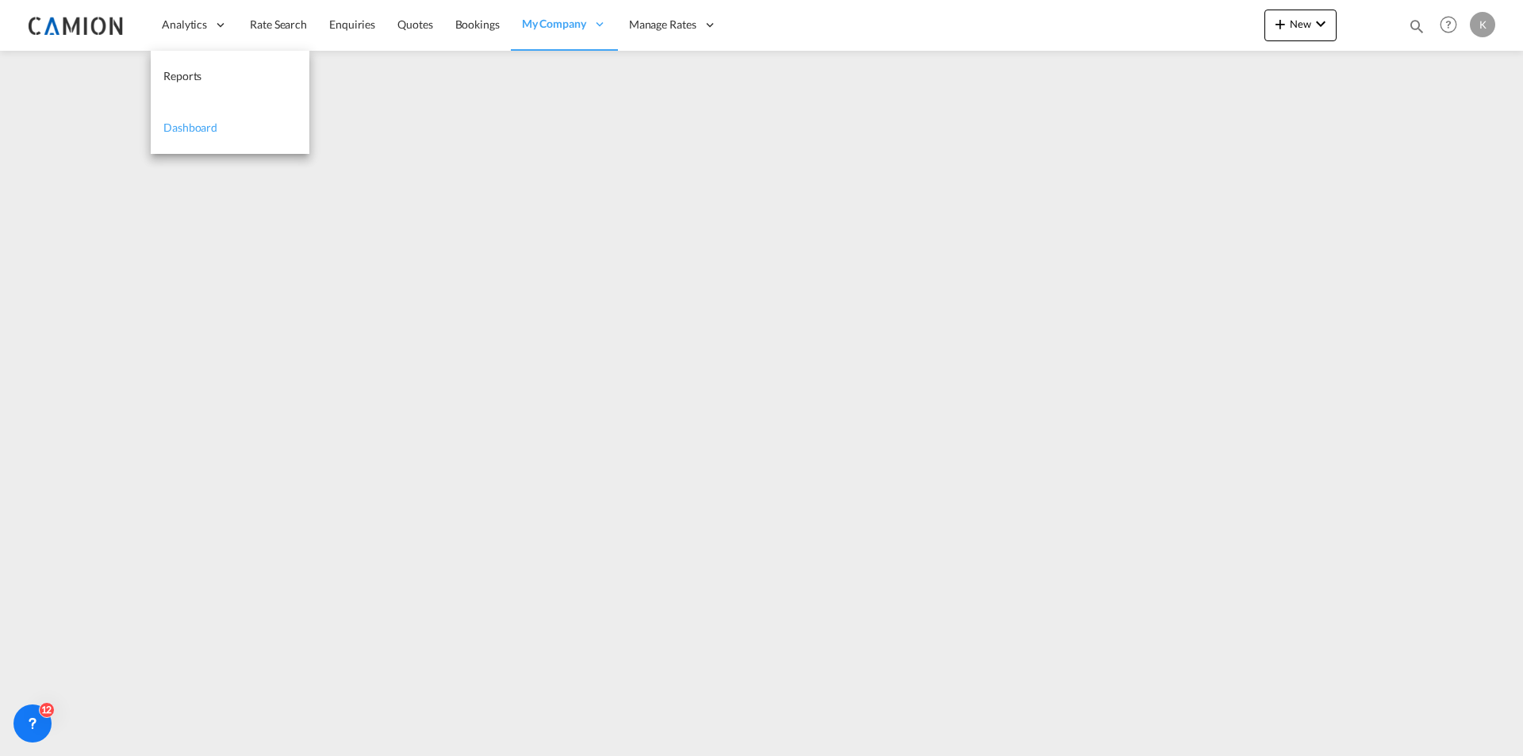
click at [186, 131] on span "Dashboard" at bounding box center [190, 127] width 54 height 13
